Goal: Find specific page/section: Find specific page/section

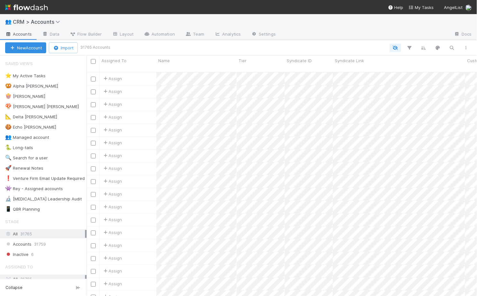
scroll to position [0, 0]
click at [27, 21] on span "CRM > Accounts" at bounding box center [38, 22] width 50 height 6
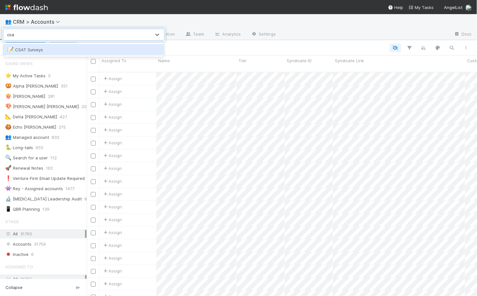
type input "csat"
click at [14, 50] on div "📝 CSAT Surveys" at bounding box center [83, 50] width 153 height 6
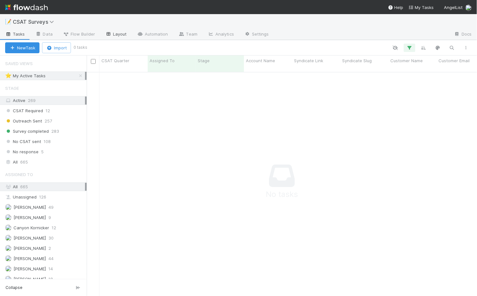
scroll to position [229, 390]
click at [246, 36] on link "Settings" at bounding box center [256, 35] width 35 height 10
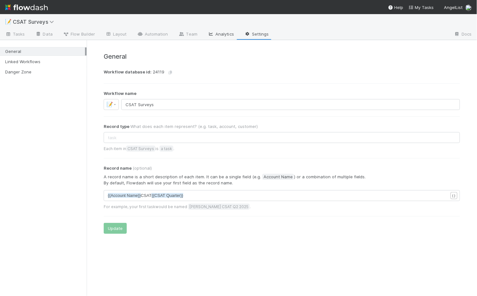
click at [211, 34] on icon at bounding box center [211, 34] width 6 height 4
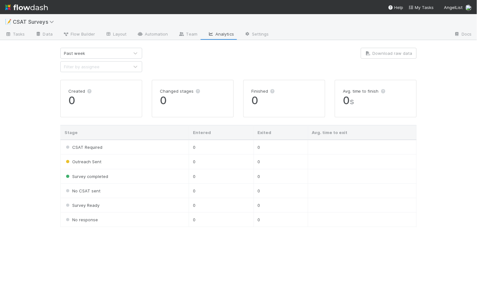
click at [41, 29] on div "📝 CSAT Surveys" at bounding box center [238, 21] width 477 height 15
click at [40, 35] on icon at bounding box center [38, 34] width 6 height 4
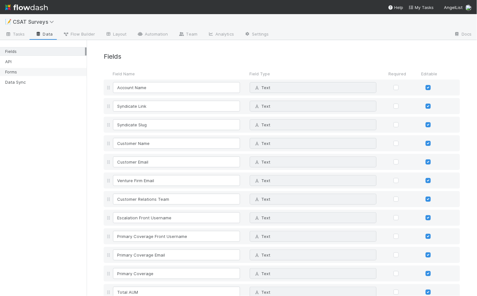
click at [31, 70] on div "Forms" at bounding box center [45, 72] width 80 height 8
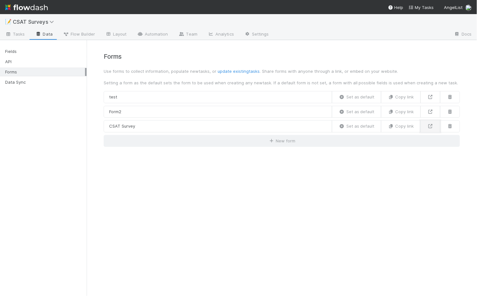
click at [429, 126] on icon at bounding box center [430, 126] width 6 height 4
click at [428, 124] on icon at bounding box center [430, 126] width 6 height 4
